Goal: Information Seeking & Learning: Learn about a topic

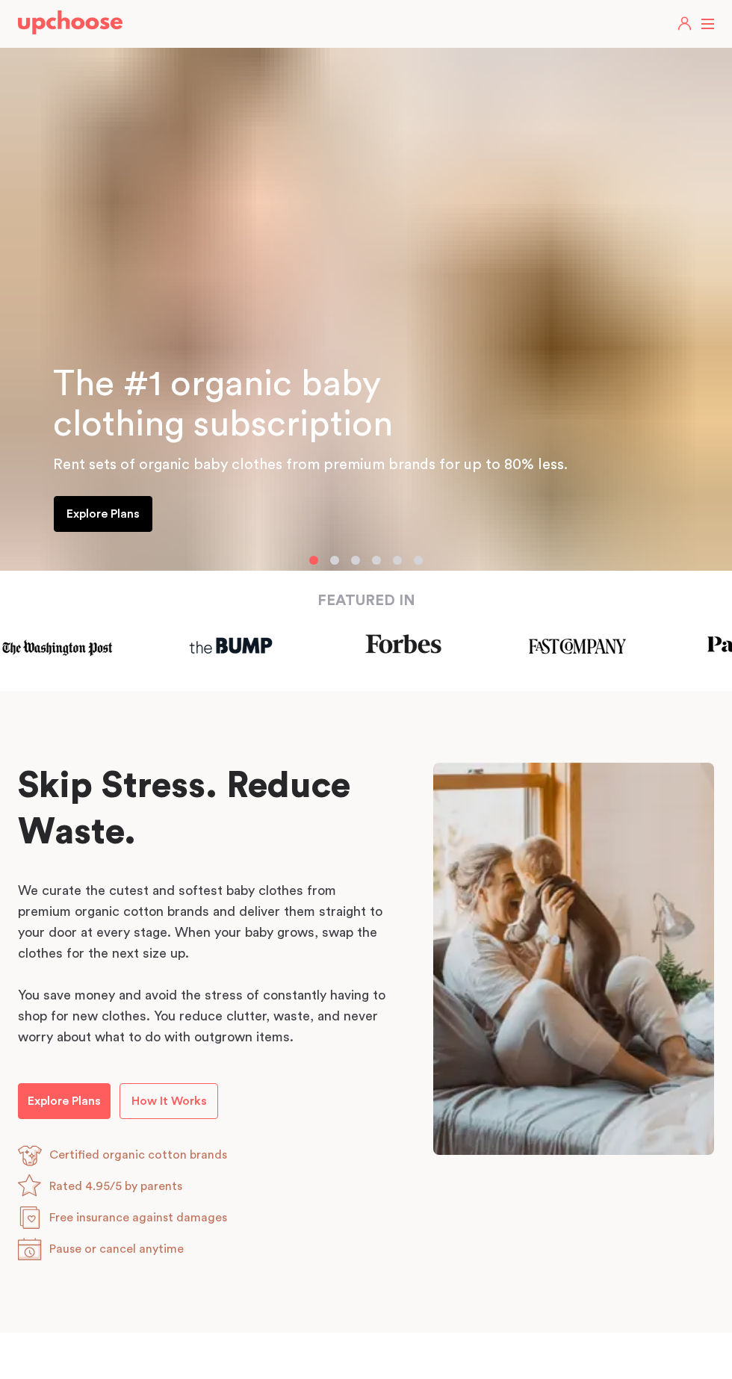
click at [707, 24] on label at bounding box center [707, 24] width 13 height 0
click at [0, 0] on input "checkbox" at bounding box center [0, 0] width 0 height 0
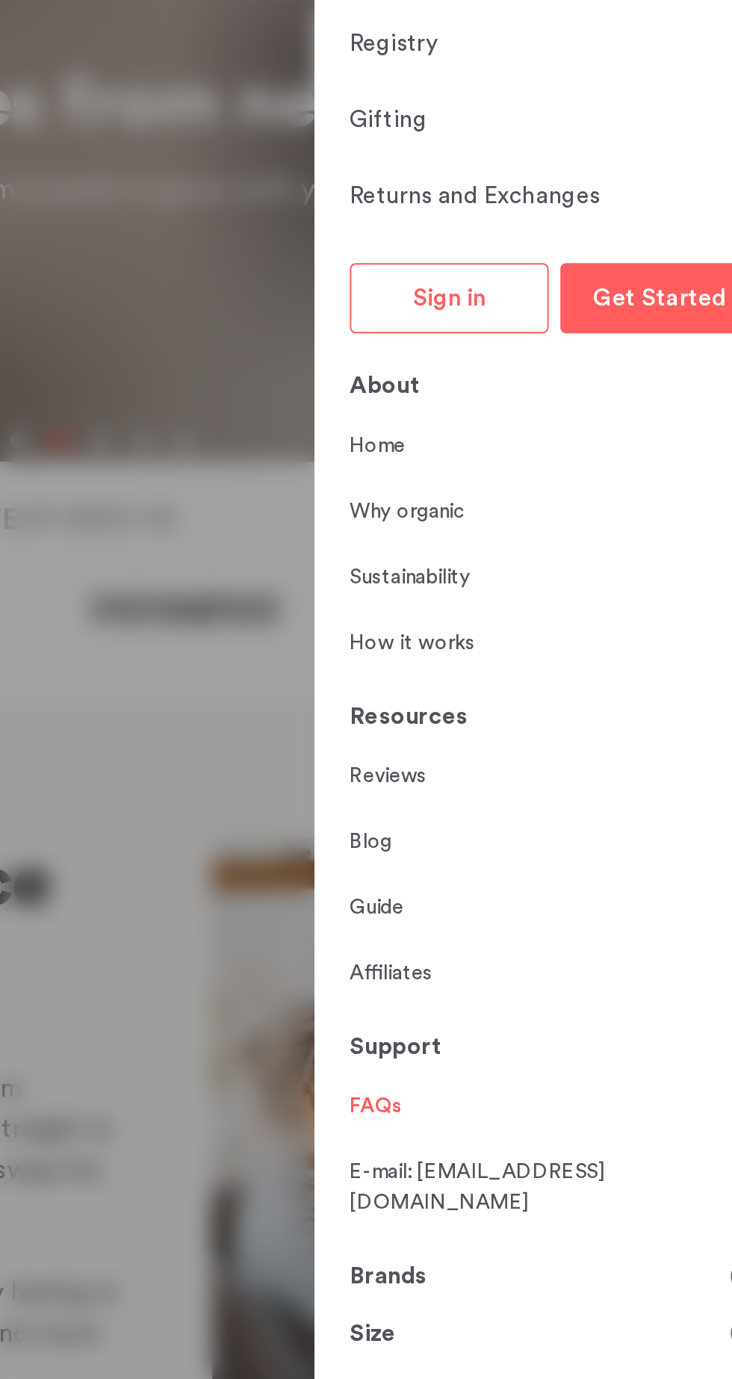
click at [523, 908] on link "FAQs" at bounding box center [516, 900] width 27 height 16
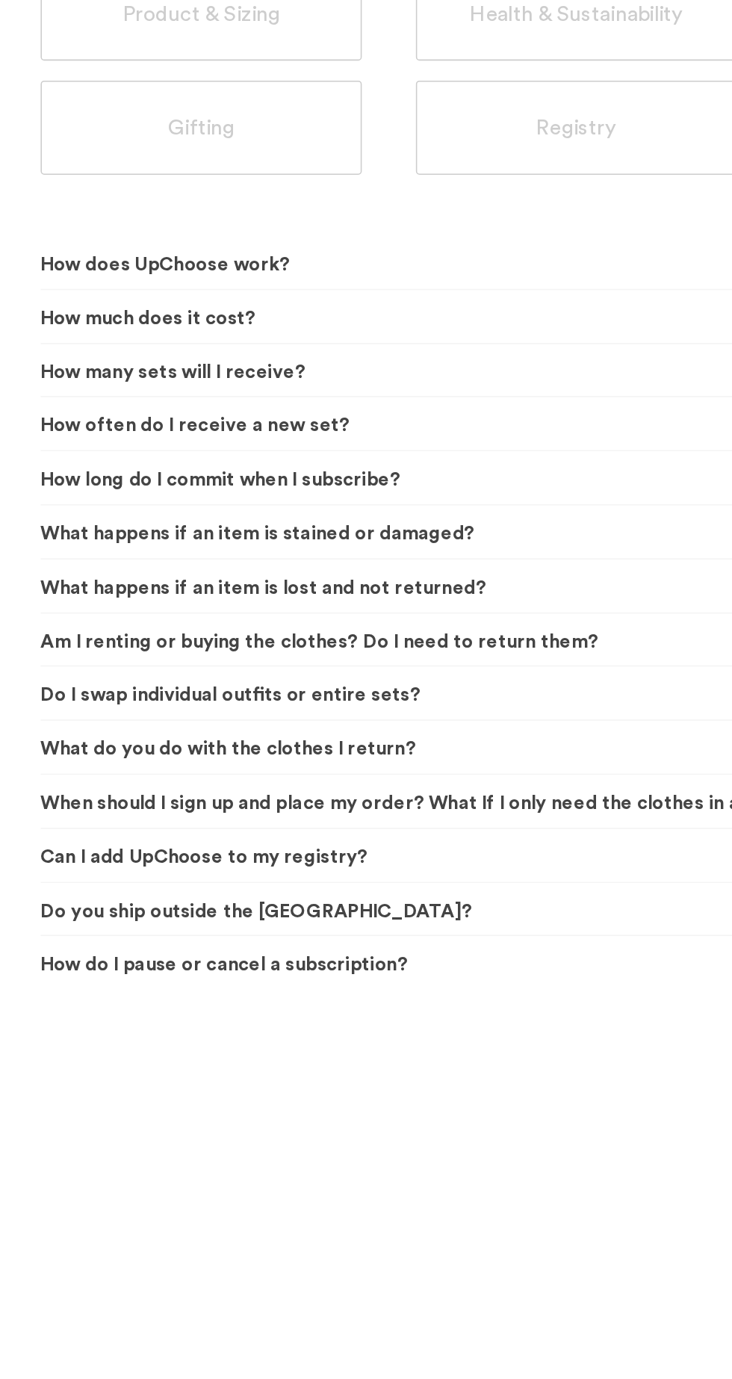
click at [181, 851] on span "Do you ship outside the US?" at bounding box center [358, 860] width 665 height 37
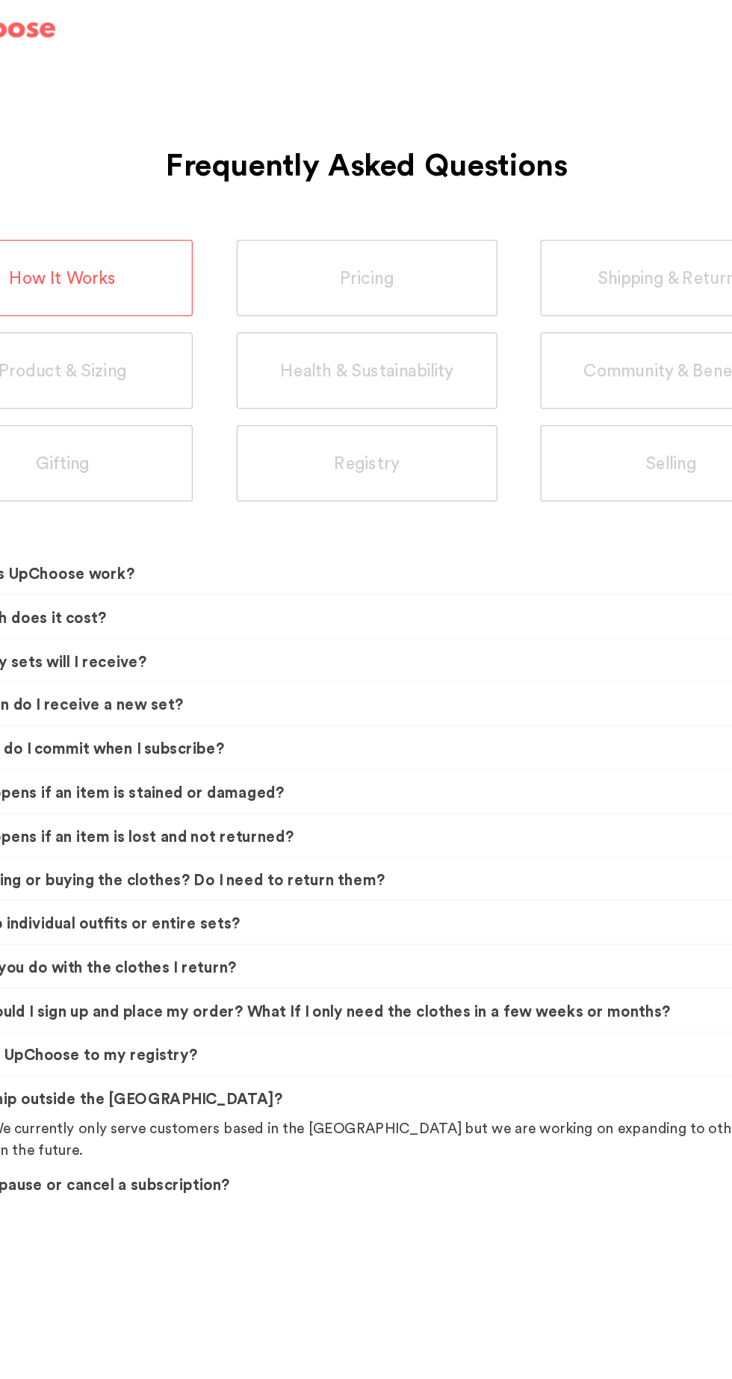
click at [180, 290] on div "Product & Sizing" at bounding box center [128, 290] width 204 height 60
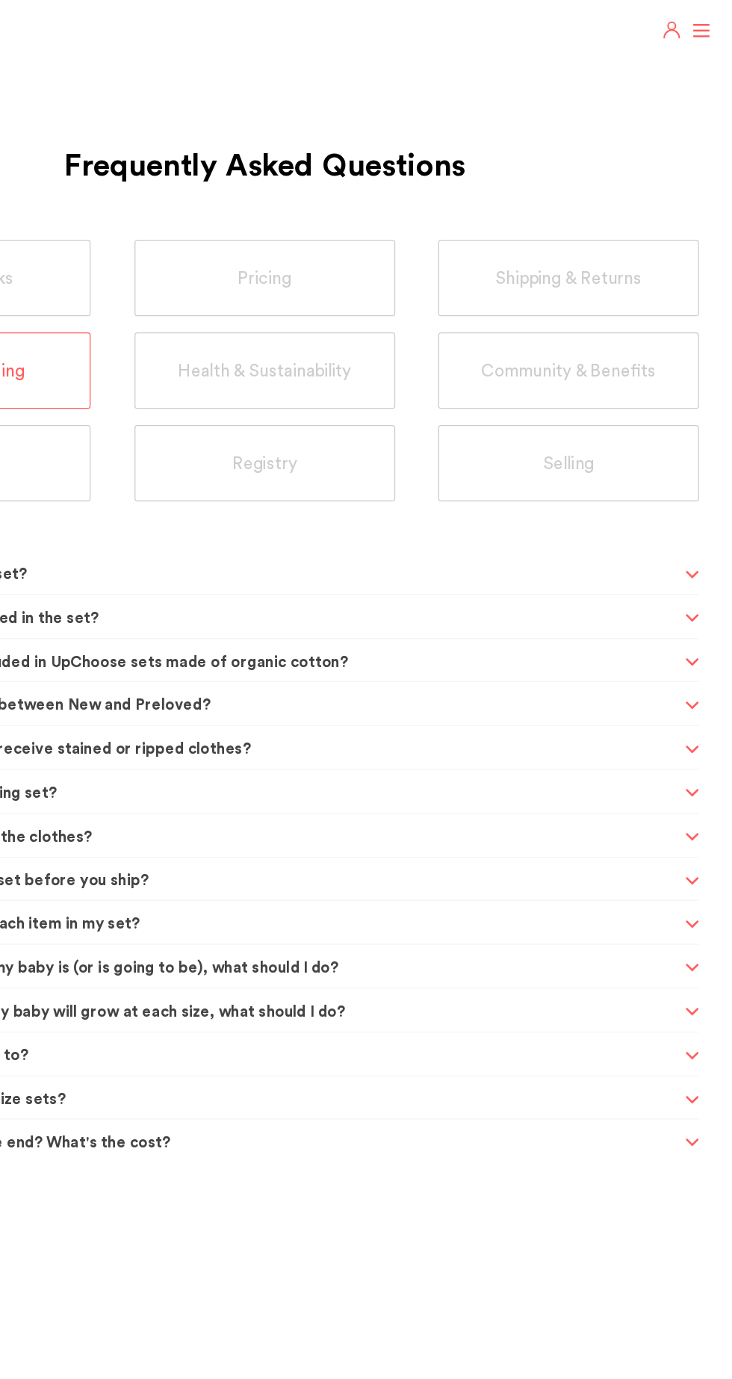
click at [684, 26] on icon "button" at bounding box center [685, 26] width 12 height 7
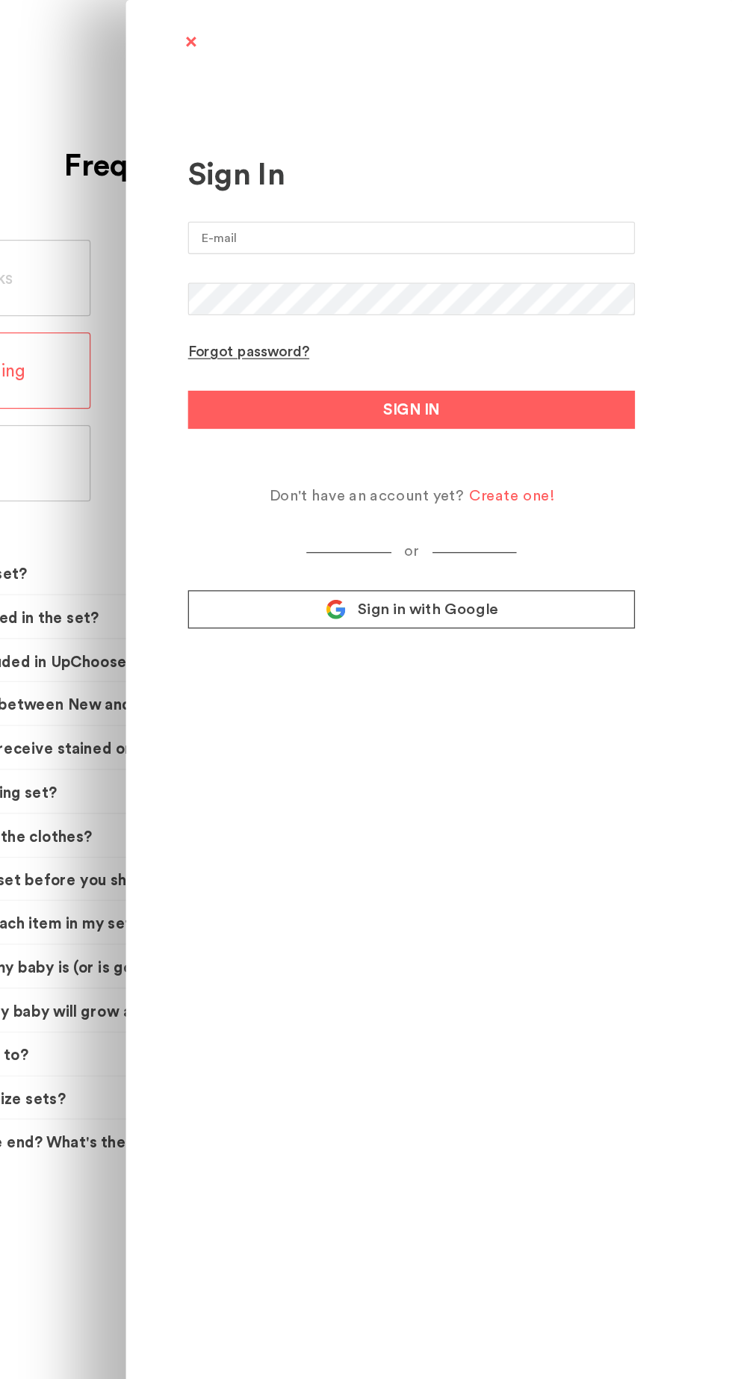
click at [206, 538] on div "Sign In Forgot password? SIGN IN Don't have an account yet? Create one! or Sign…" at bounding box center [366, 689] width 732 height 1379
click at [308, 34] on span at bounding box center [308, 34] width 19 height 19
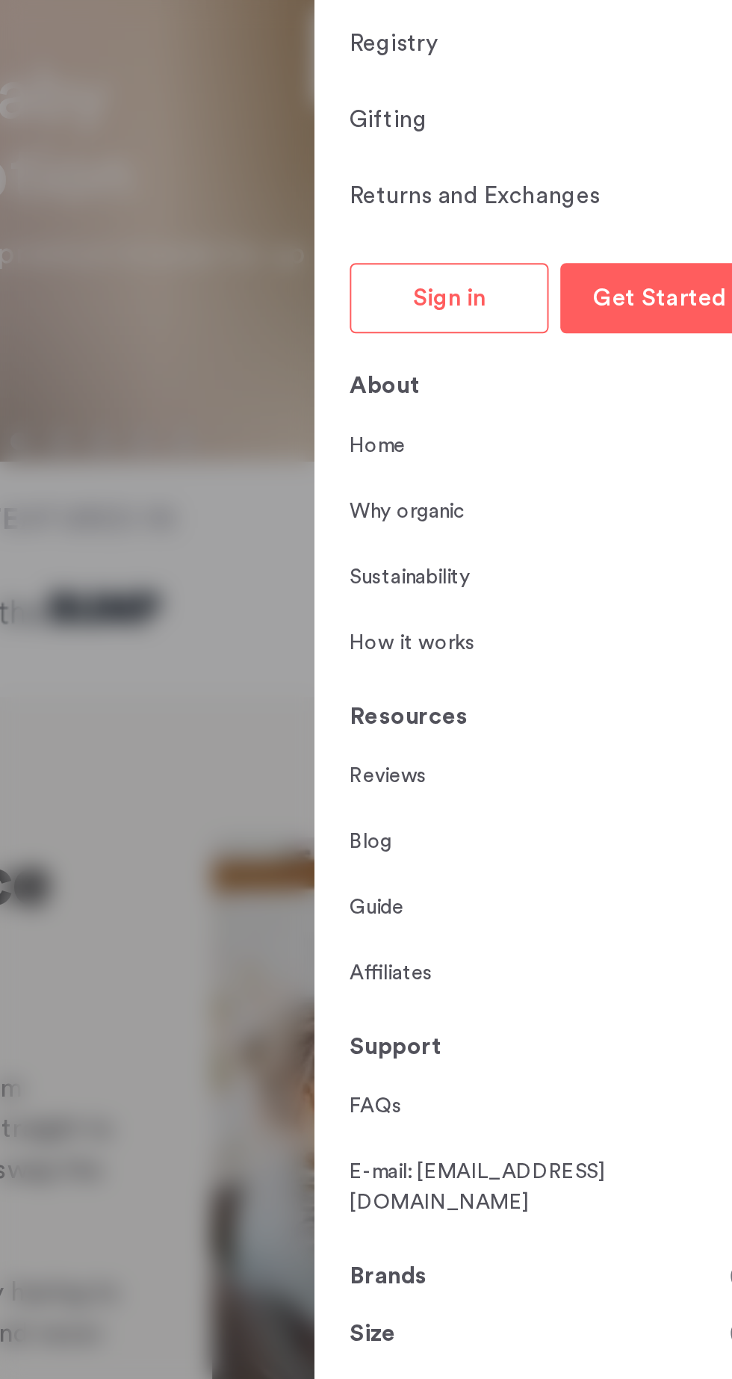
click at [404, 721] on label at bounding box center [366, 689] width 732 height 1379
click at [0, 0] on input "checkbox" at bounding box center [0, 0] width 0 height 0
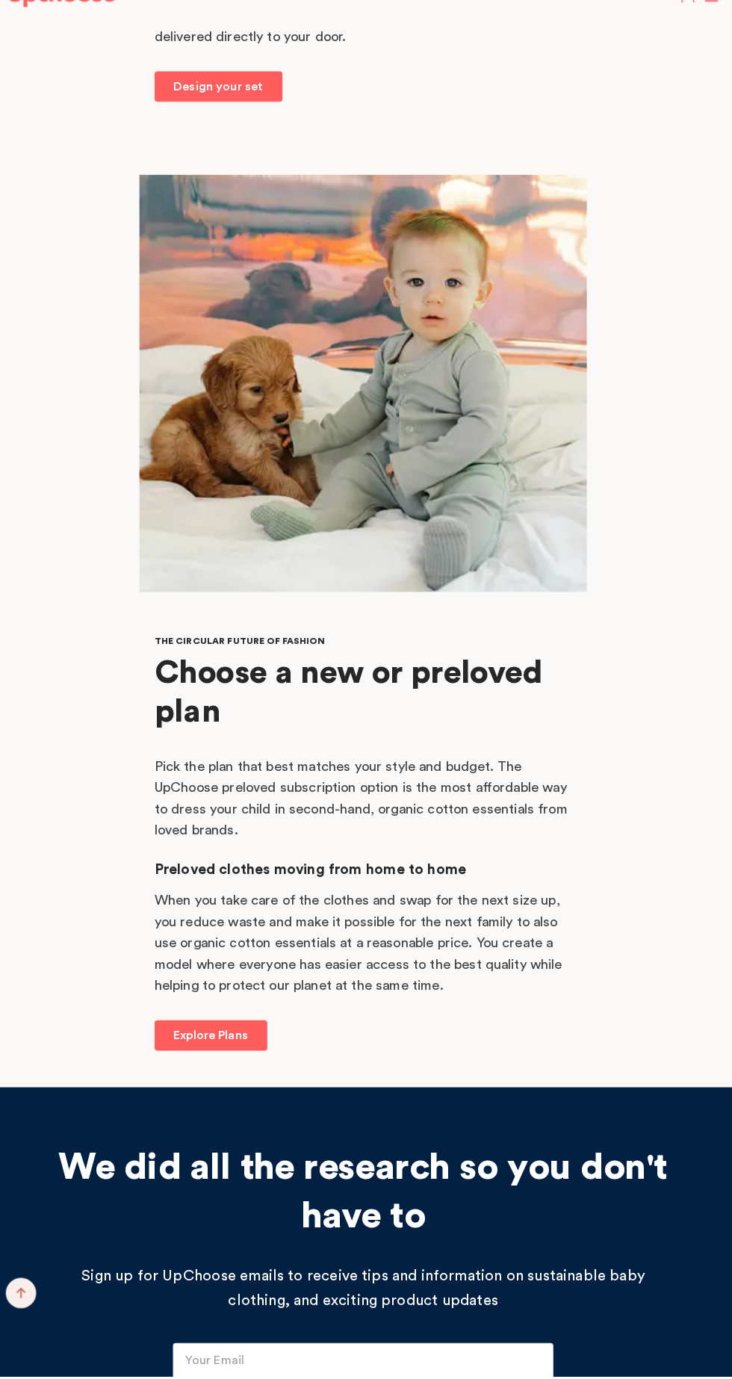
scroll to position [13233, 0]
